Goal: Information Seeking & Learning: Check status

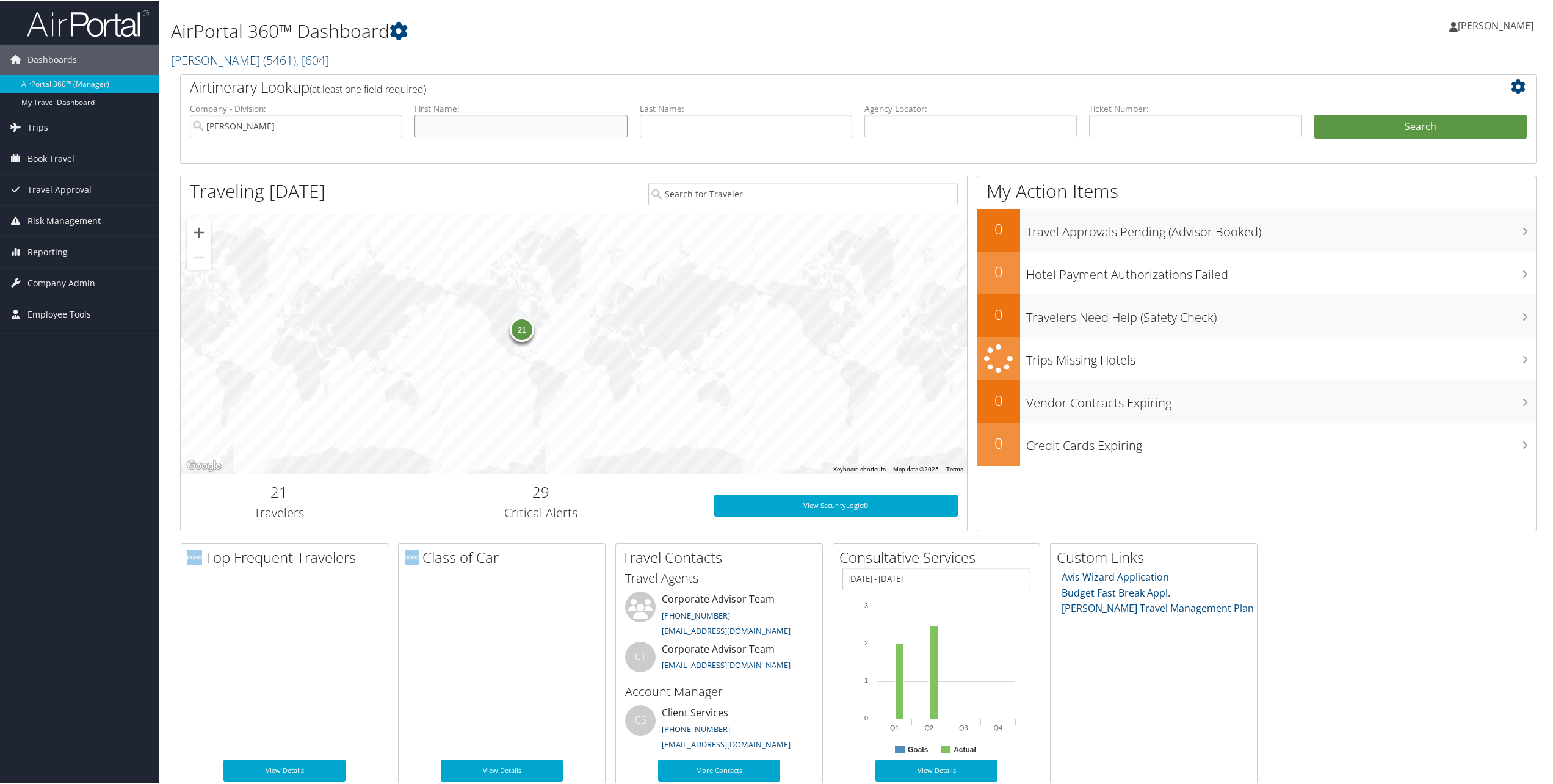
click at [494, 131] on input "text" at bounding box center [520, 125] width 212 height 23
type input "liesl"
click at [1314, 113] on button "Search" at bounding box center [1420, 125] width 212 height 24
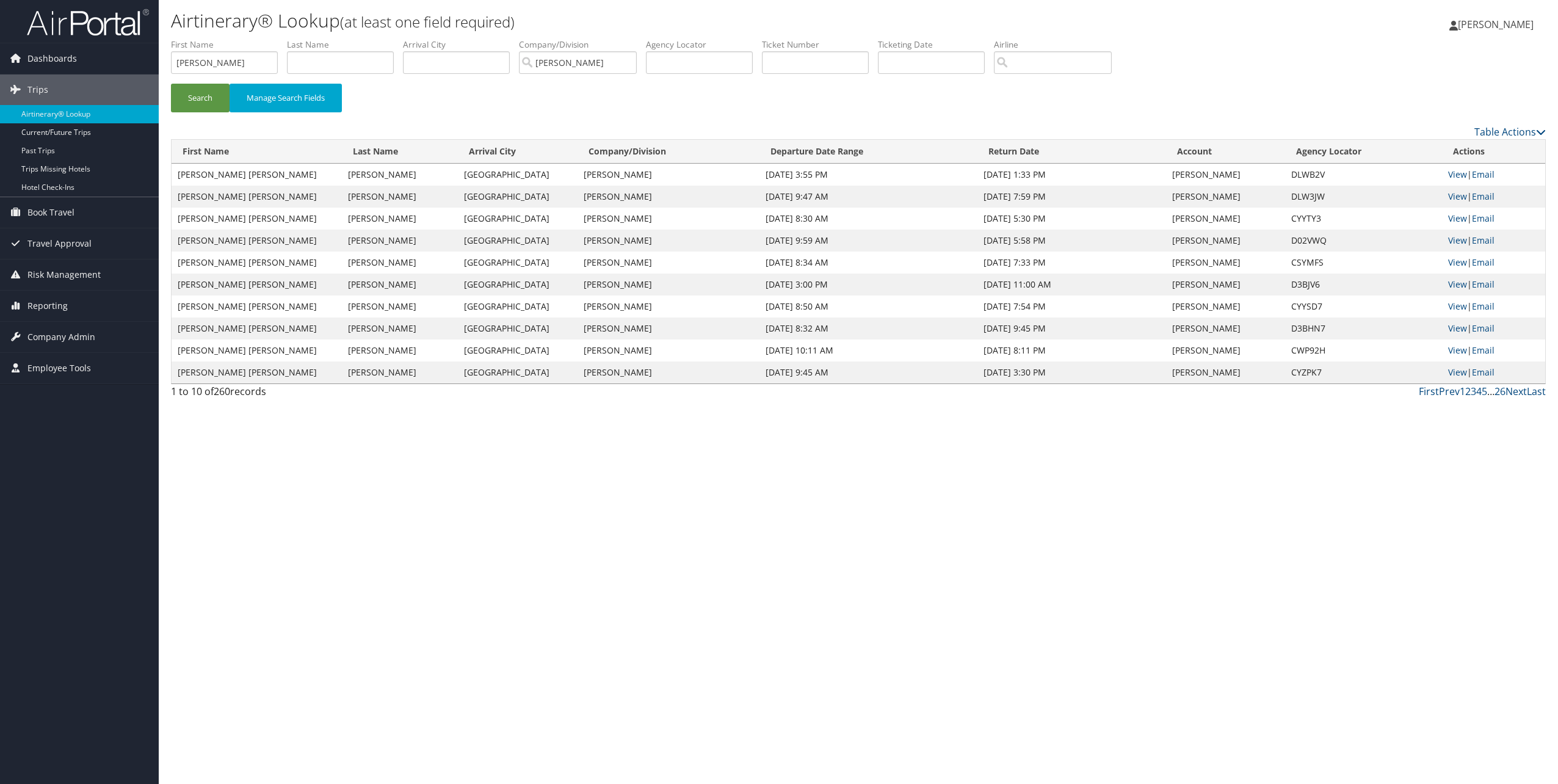
drag, startPoint x: 741, startPoint y: 176, endPoint x: 1060, endPoint y: 177, distance: 319.0
click at [1060, 177] on tr "LIESL DARLENE ELLSWORTH Cincinnati Phillips Edison Oct 27, 2025 3:55 PM Oct 29,…" at bounding box center [858, 174] width 1374 height 22
drag, startPoint x: 1060, startPoint y: 177, endPoint x: 1096, endPoint y: 173, distance: 36.2
click at [1096, 173] on td "Oct 29, 2025 1:33 PM" at bounding box center [1072, 174] width 189 height 22
click at [1457, 174] on link "View" at bounding box center [1458, 174] width 19 height 11
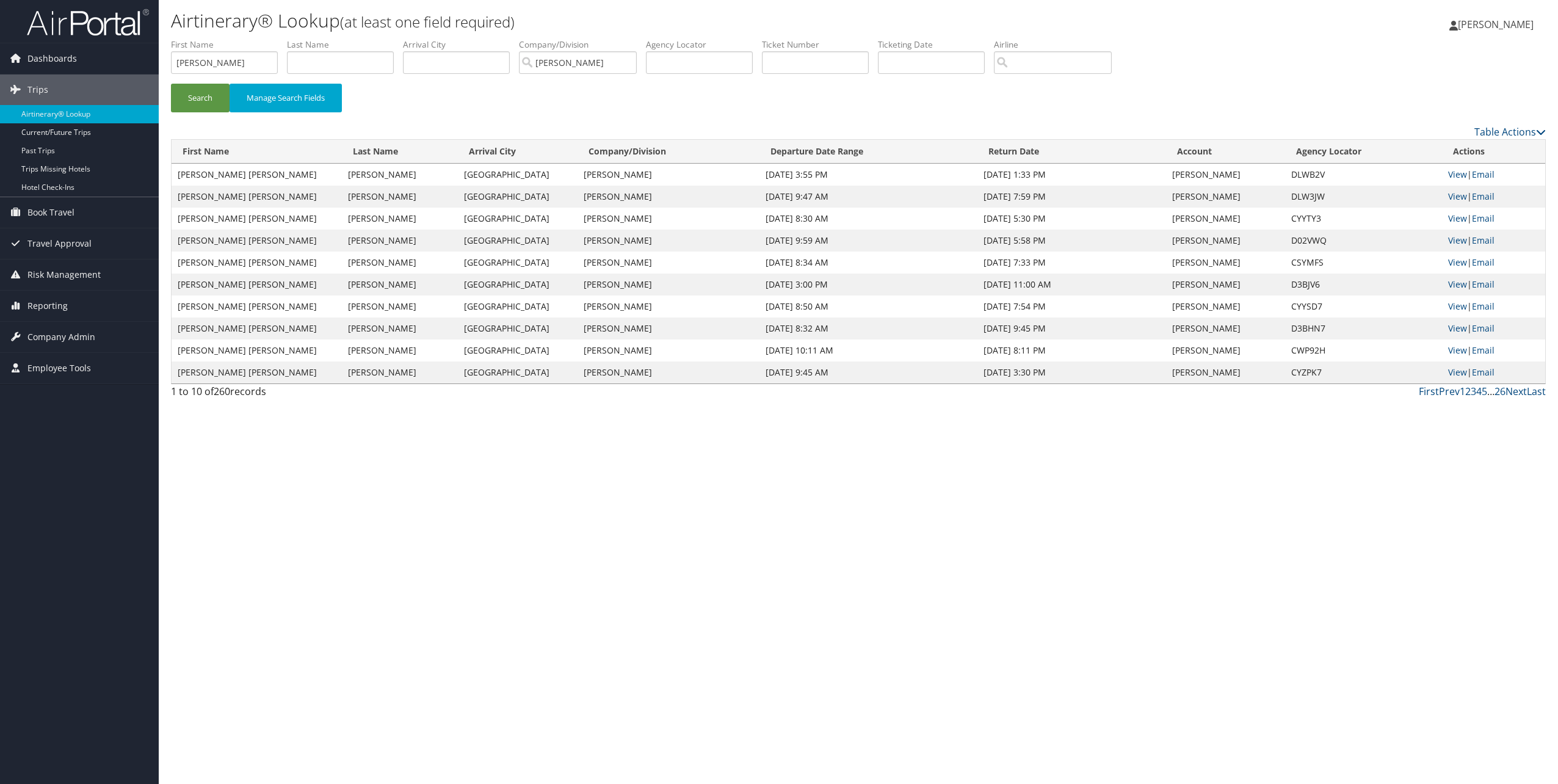
click at [746, 459] on div "Airtinerary® Lookup (at least one field required) Brianna Koberling Brianna Kob…" at bounding box center [858, 392] width 1399 height 784
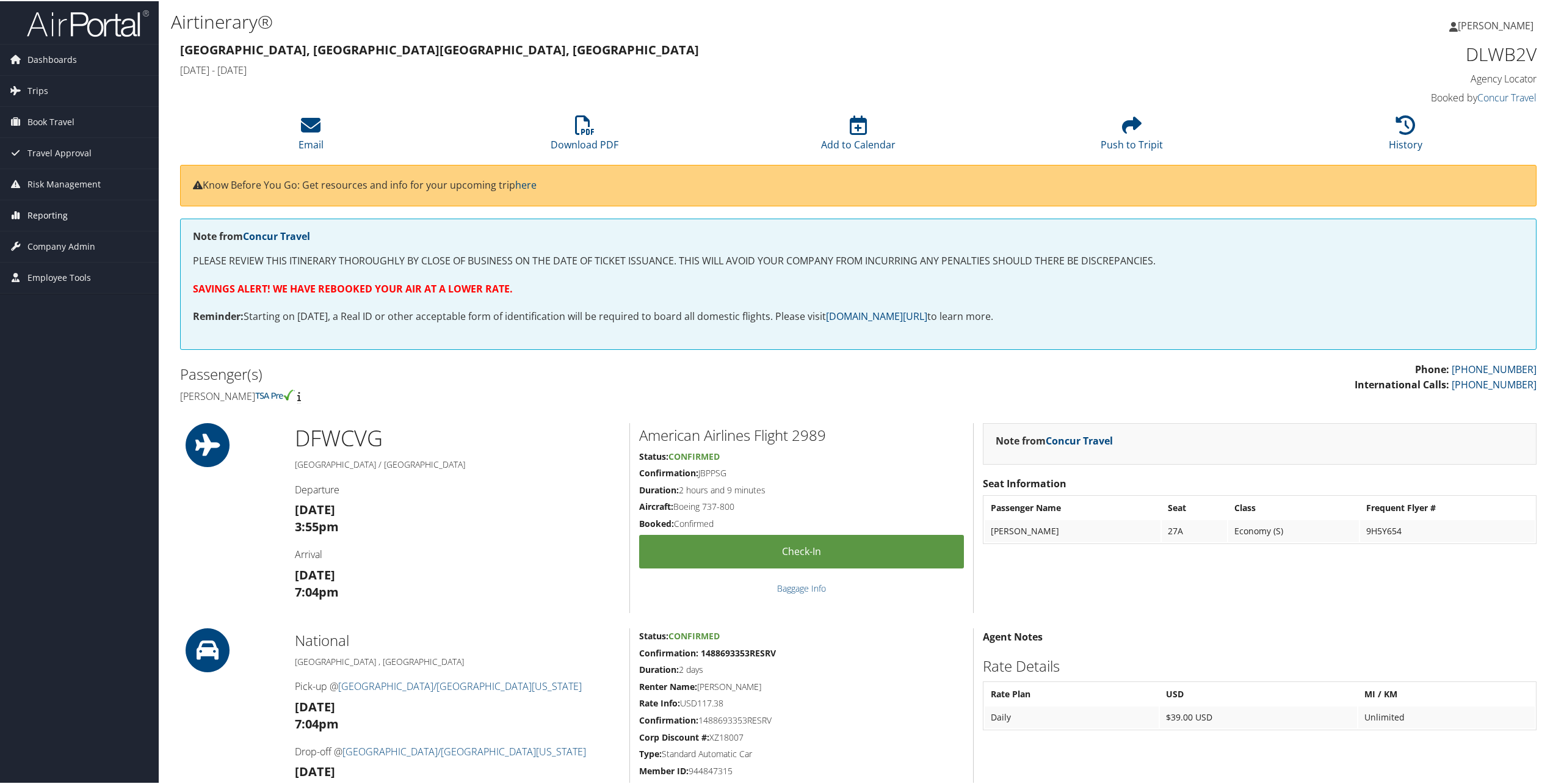
click at [54, 215] on span "Reporting" at bounding box center [47, 214] width 40 height 30
click at [65, 273] on link "Value Scorecard" at bounding box center [79, 275] width 159 height 18
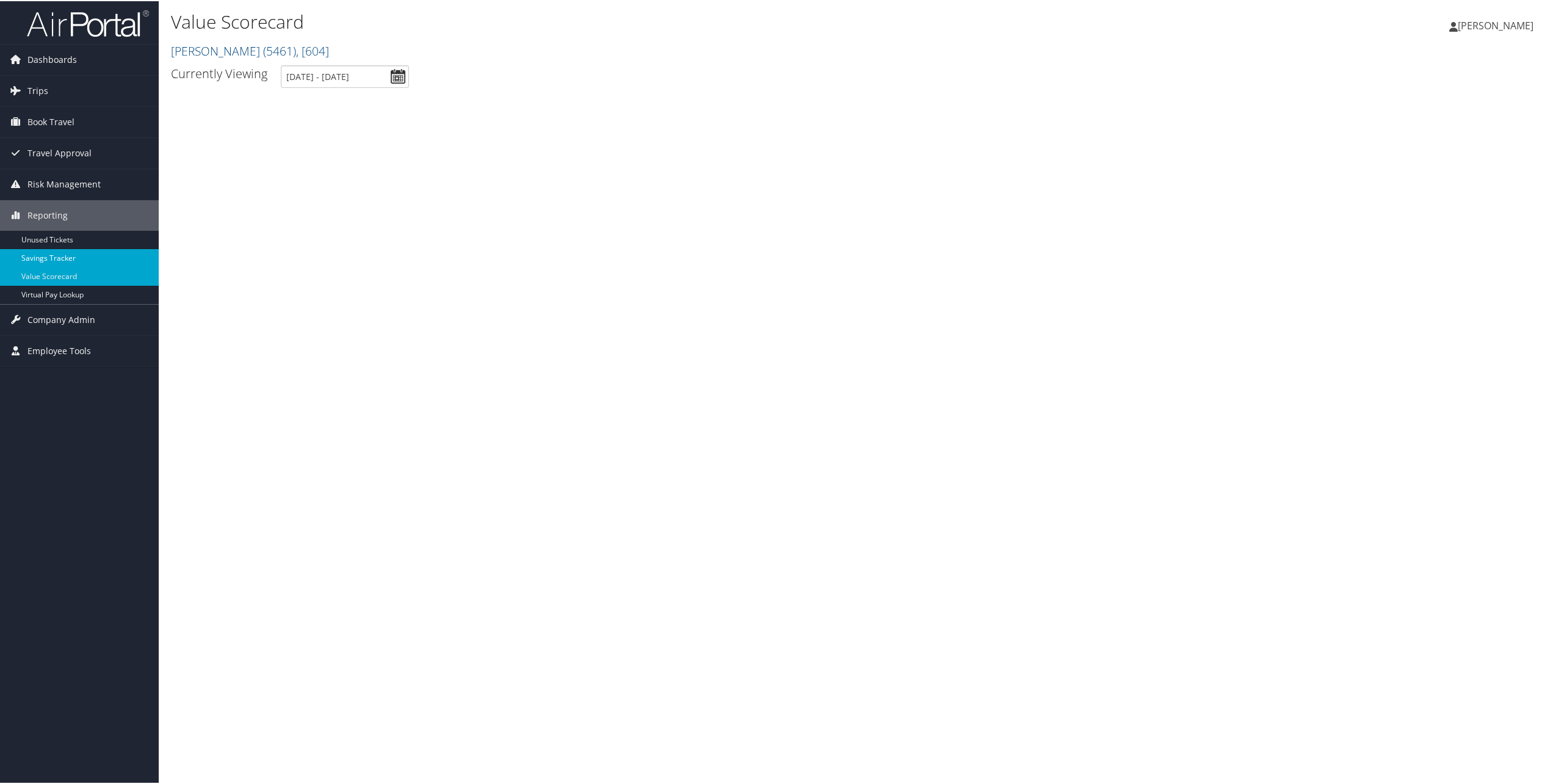
click at [65, 253] on link "Savings Tracker" at bounding box center [79, 257] width 159 height 18
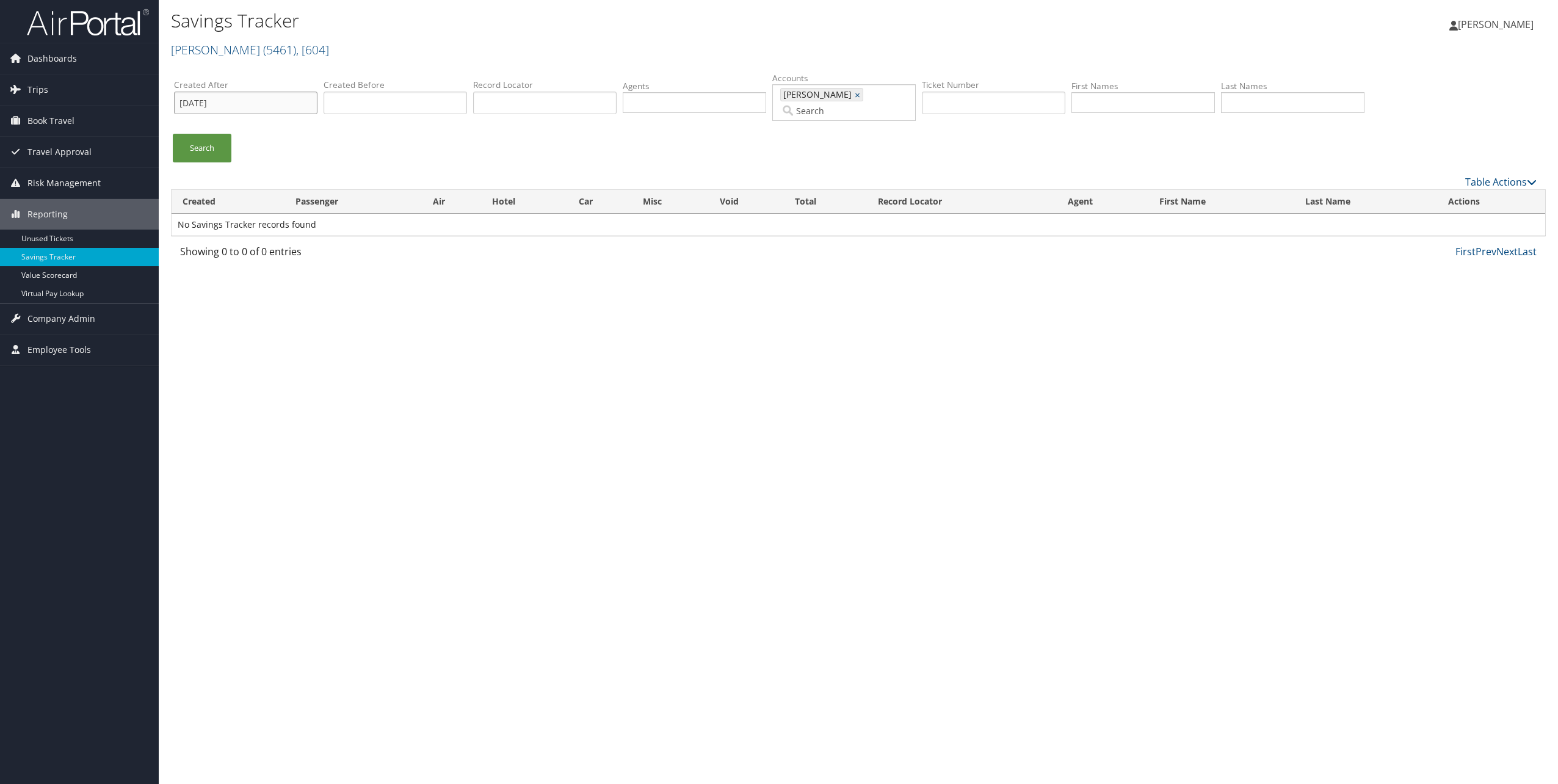
click at [243, 94] on input "[DATE]" at bounding box center [246, 103] width 144 height 23
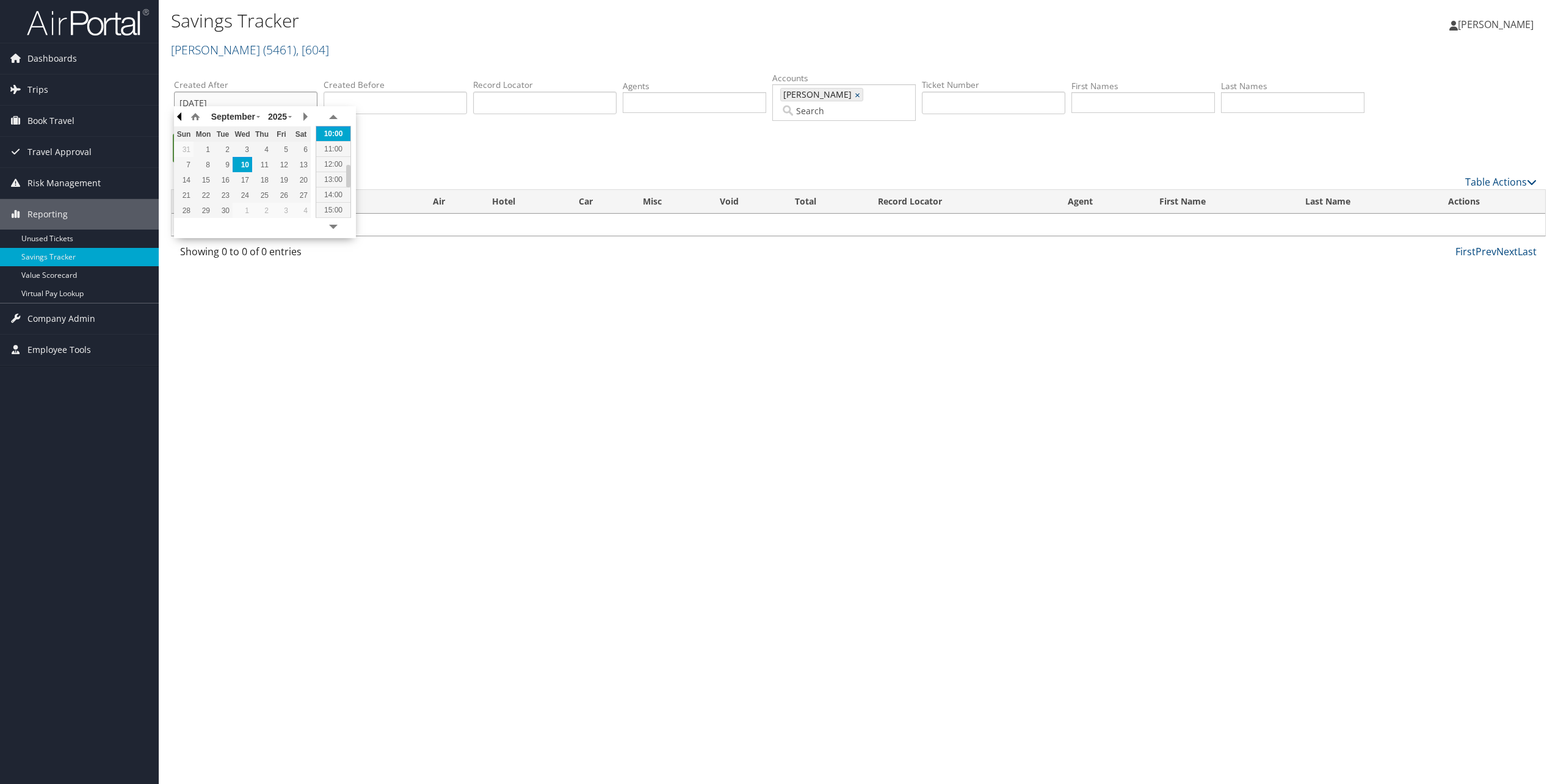
click at [178, 115] on button "button" at bounding box center [180, 116] width 12 height 18
click at [311, 116] on div "September January February March April May June July August September October N…" at bounding box center [264, 172] width 182 height 132
click at [180, 119] on button "button" at bounding box center [180, 116] width 12 height 18
click at [281, 149] on div "1" at bounding box center [282, 150] width 20 height 11
click at [382, 144] on ul "Search" at bounding box center [864, 154] width 1381 height 41
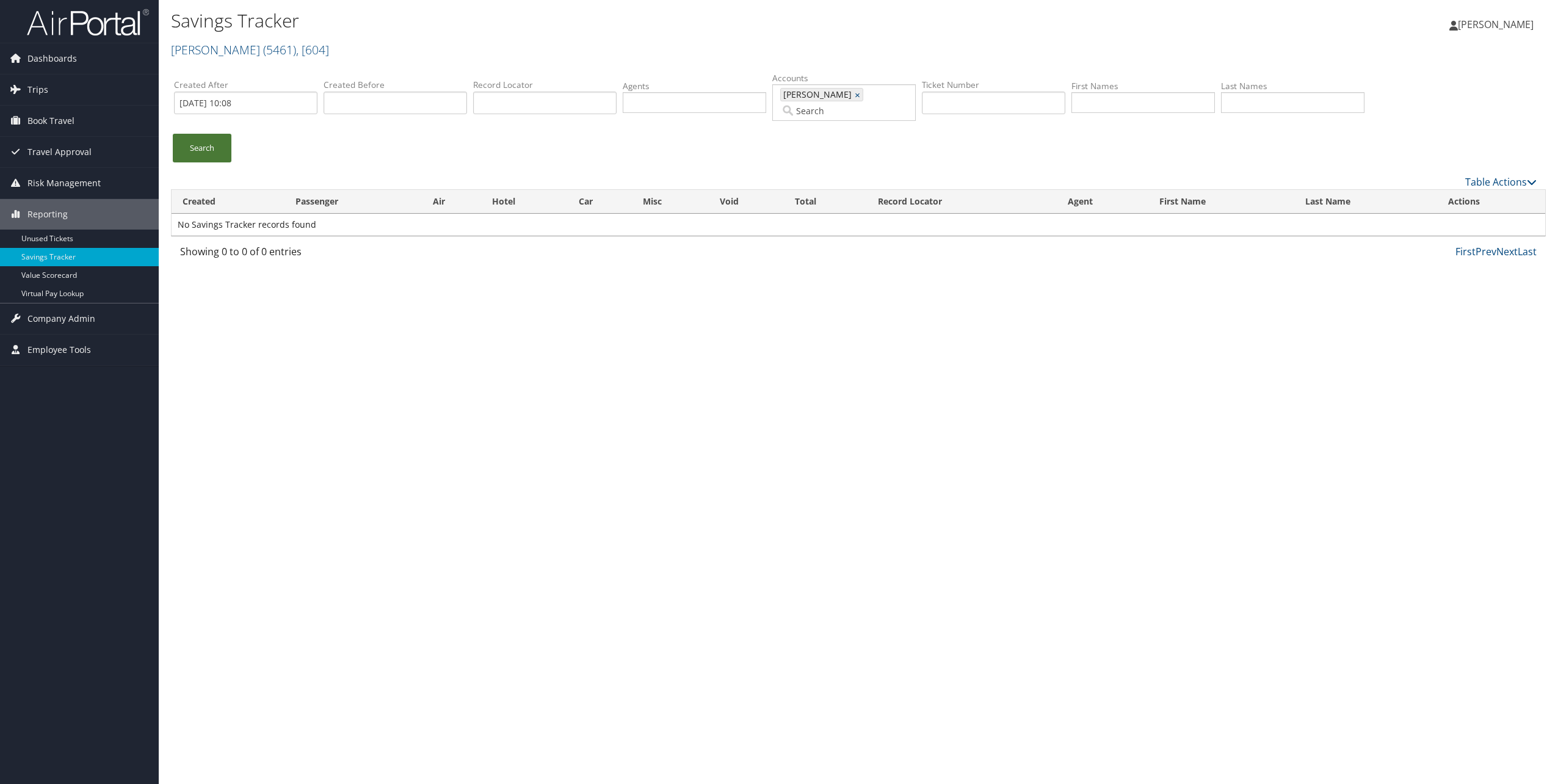
click at [221, 138] on link "Search" at bounding box center [202, 148] width 59 height 29
click at [275, 94] on input "2025-08-01 10:08" at bounding box center [246, 103] width 144 height 23
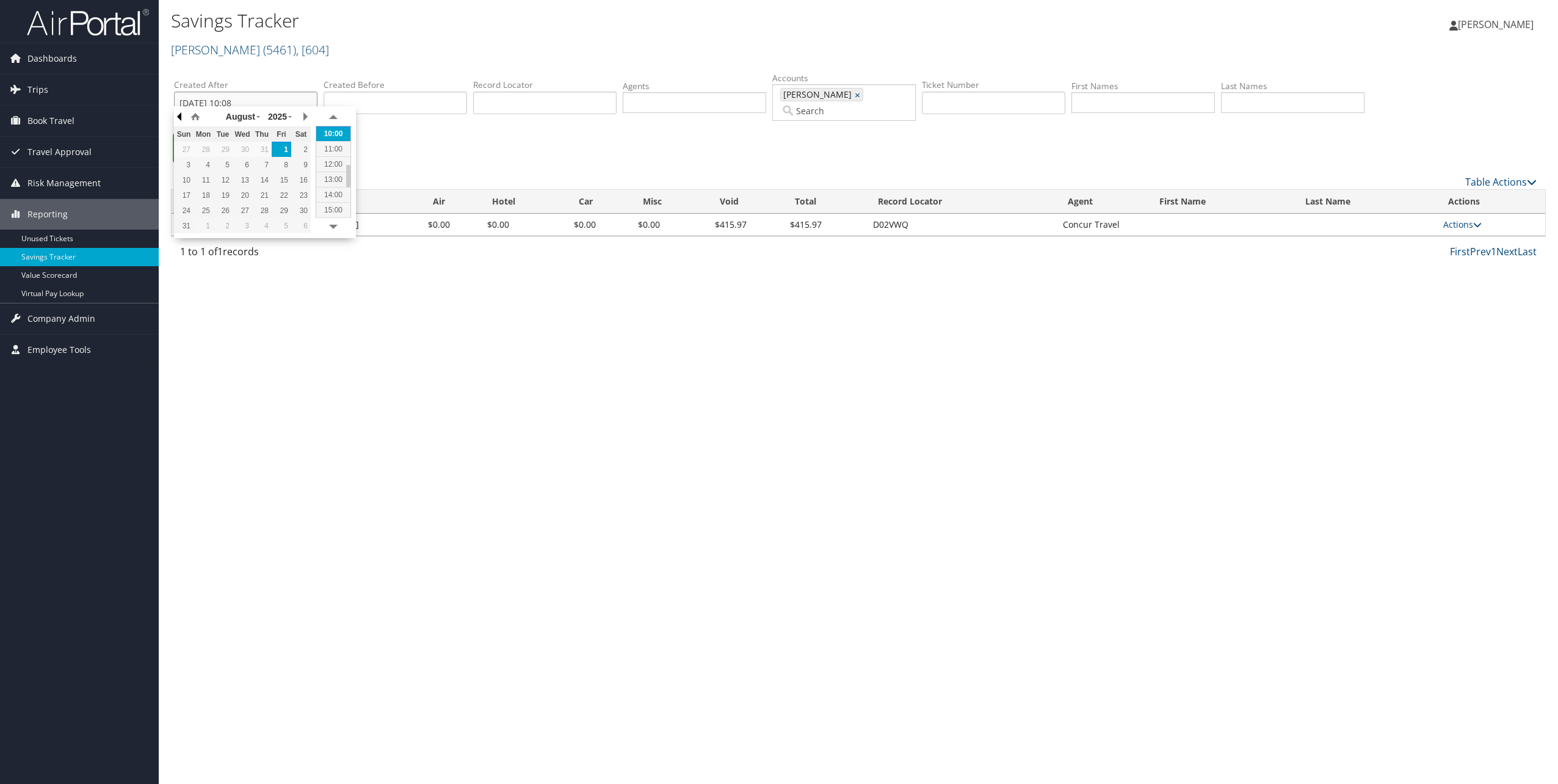
click at [184, 118] on button "button" at bounding box center [180, 116] width 12 height 18
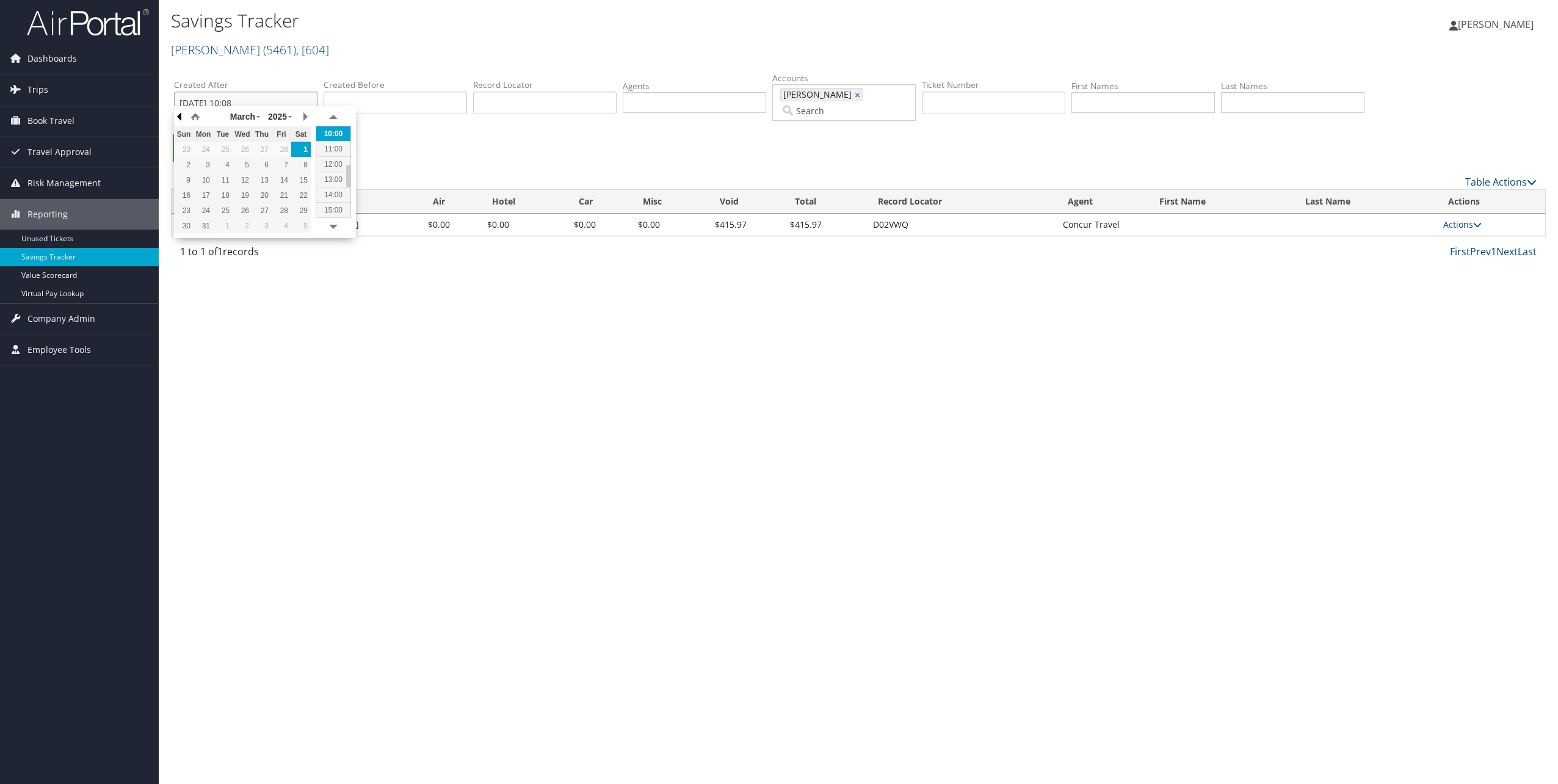
click at [184, 118] on button "button" at bounding box center [180, 116] width 12 height 18
click at [180, 119] on button "button" at bounding box center [180, 116] width 12 height 18
click at [248, 150] on div "1" at bounding box center [243, 150] width 20 height 11
type input "2025-01-01 10:08"
click at [423, 145] on ul "Search" at bounding box center [864, 154] width 1381 height 41
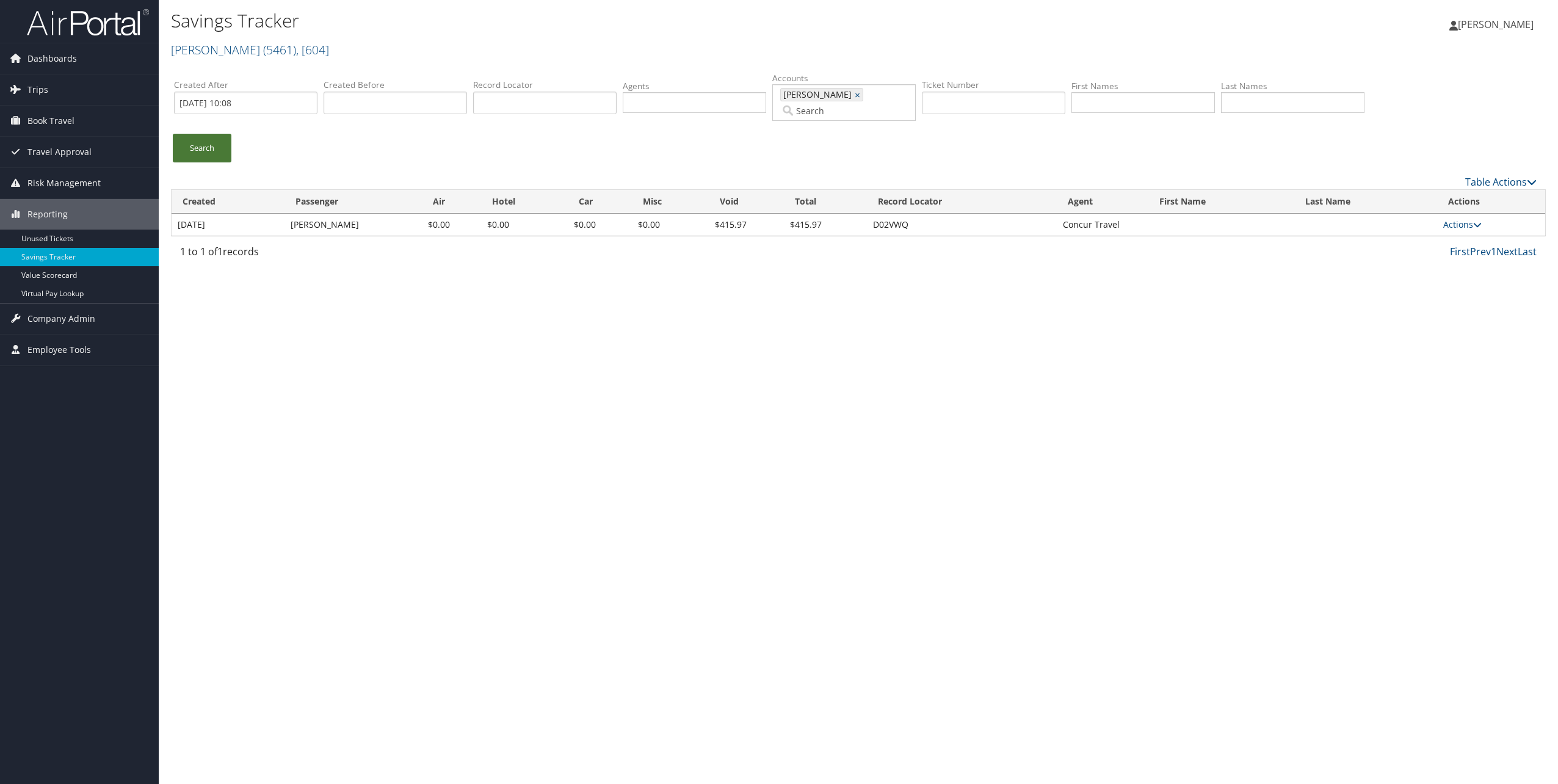
click at [189, 134] on link "Search" at bounding box center [202, 148] width 59 height 29
click at [1470, 218] on link "Actions" at bounding box center [1462, 224] width 39 height 11
click at [1461, 232] on link "View Summary" at bounding box center [1439, 242] width 81 height 20
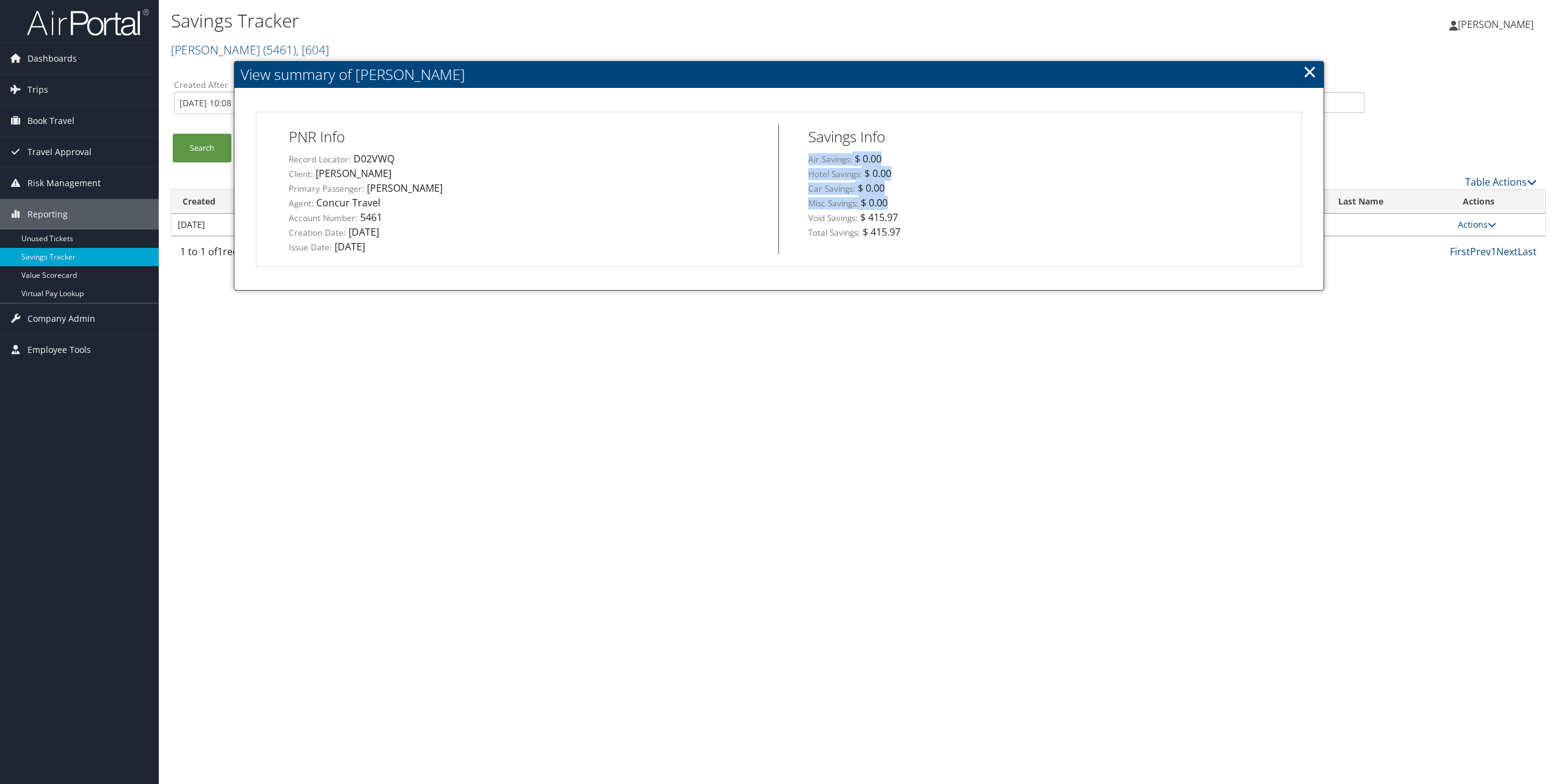
drag, startPoint x: 889, startPoint y: 201, endPoint x: 806, endPoint y: 156, distance: 94.4
click at [806, 156] on div "Savings Info Air Savings: $ 0.00 Hotel Savings: $ 0.00 Car Savings: $ 0.00 Misc…" at bounding box center [1039, 182] width 520 height 116
drag, startPoint x: 806, startPoint y: 156, endPoint x: 781, endPoint y: 164, distance: 26.2
click at [781, 164] on div "Savings Info Air Savings: $ 0.00 Hotel Savings: $ 0.00 Car Savings: $ 0.00 Misc…" at bounding box center [1039, 182] width 520 height 116
drag, startPoint x: 807, startPoint y: 162, endPoint x: 886, endPoint y: 162, distance: 79.0
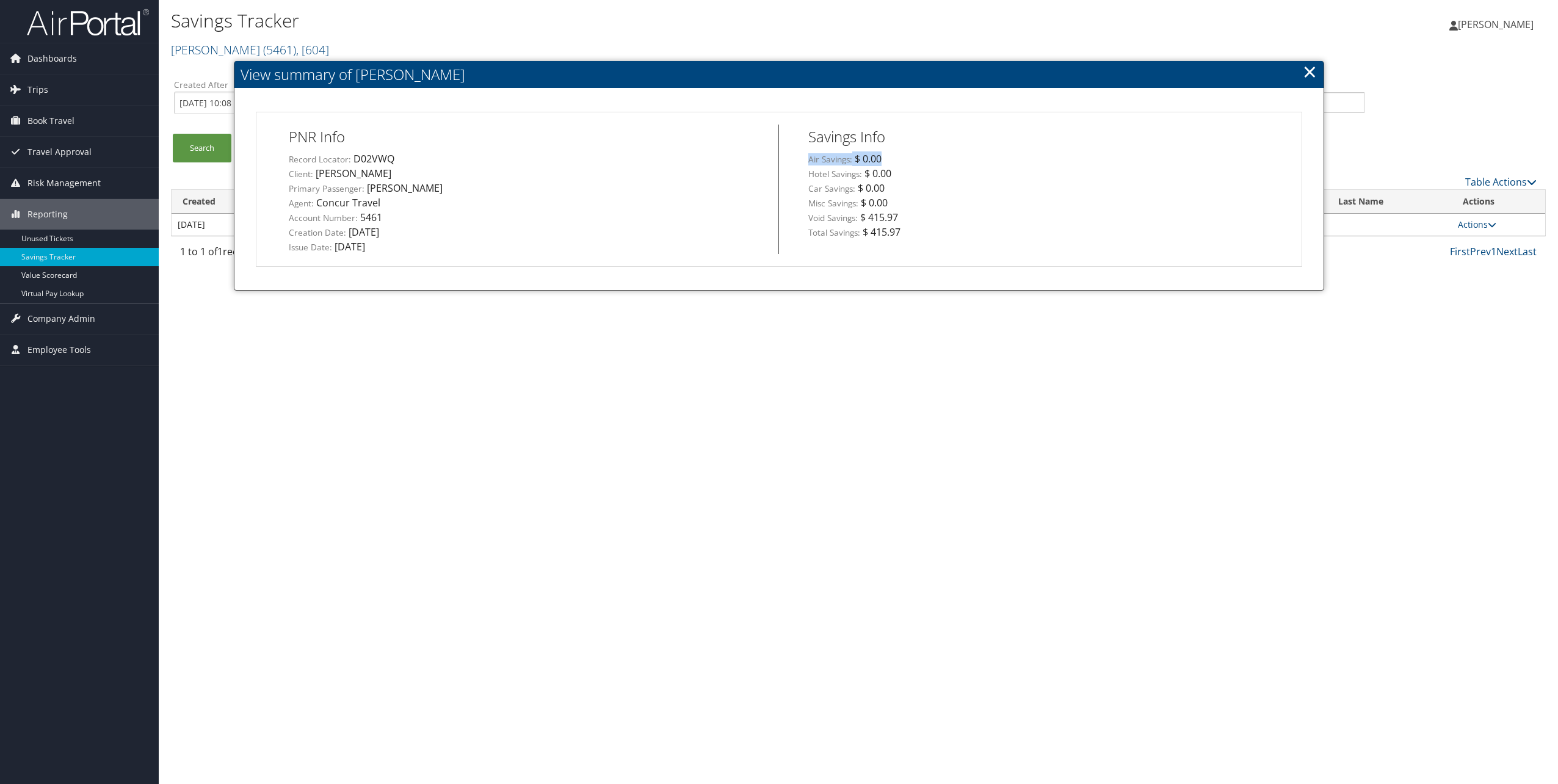
click at [886, 162] on div "Savings Info Air Savings: $ 0.00 Hotel Savings: $ 0.00 Car Savings: $ 0.00 Misc…" at bounding box center [1039, 182] width 520 height 116
drag, startPoint x: 886, startPoint y: 162, endPoint x: 863, endPoint y: 164, distance: 23.1
click at [863, 164] on div "$ 0.00" at bounding box center [868, 158] width 27 height 14
click at [1305, 70] on link "×" at bounding box center [1309, 71] width 14 height 24
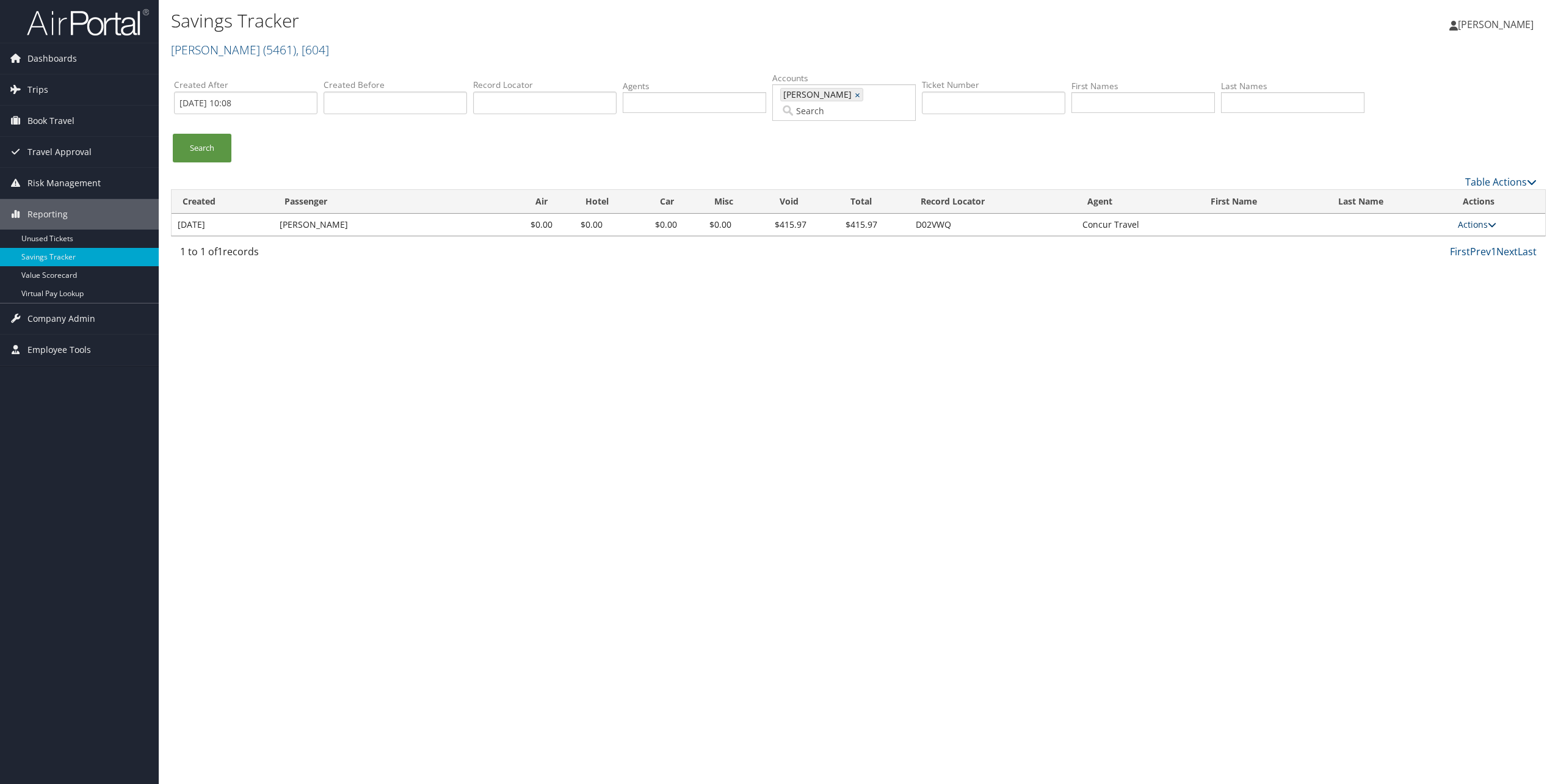
click at [1478, 218] on link "Actions" at bounding box center [1477, 224] width 39 height 11
click at [1462, 253] on link "View Itinerary" at bounding box center [1452, 263] width 81 height 20
